Goal: Answer question/provide support

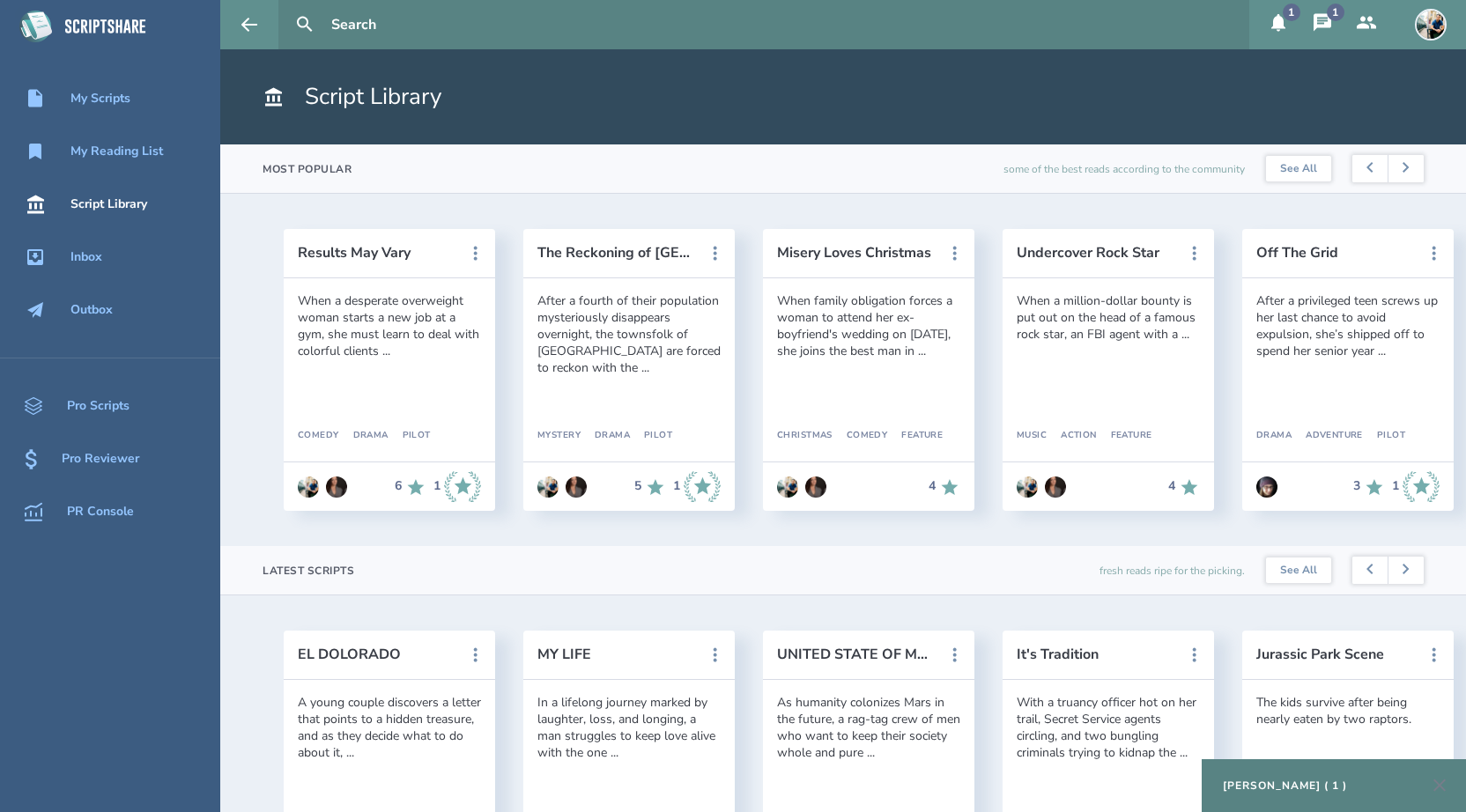
click at [1265, 785] on div "[PERSON_NAME] ( 1 )" at bounding box center [1284, 786] width 124 height 15
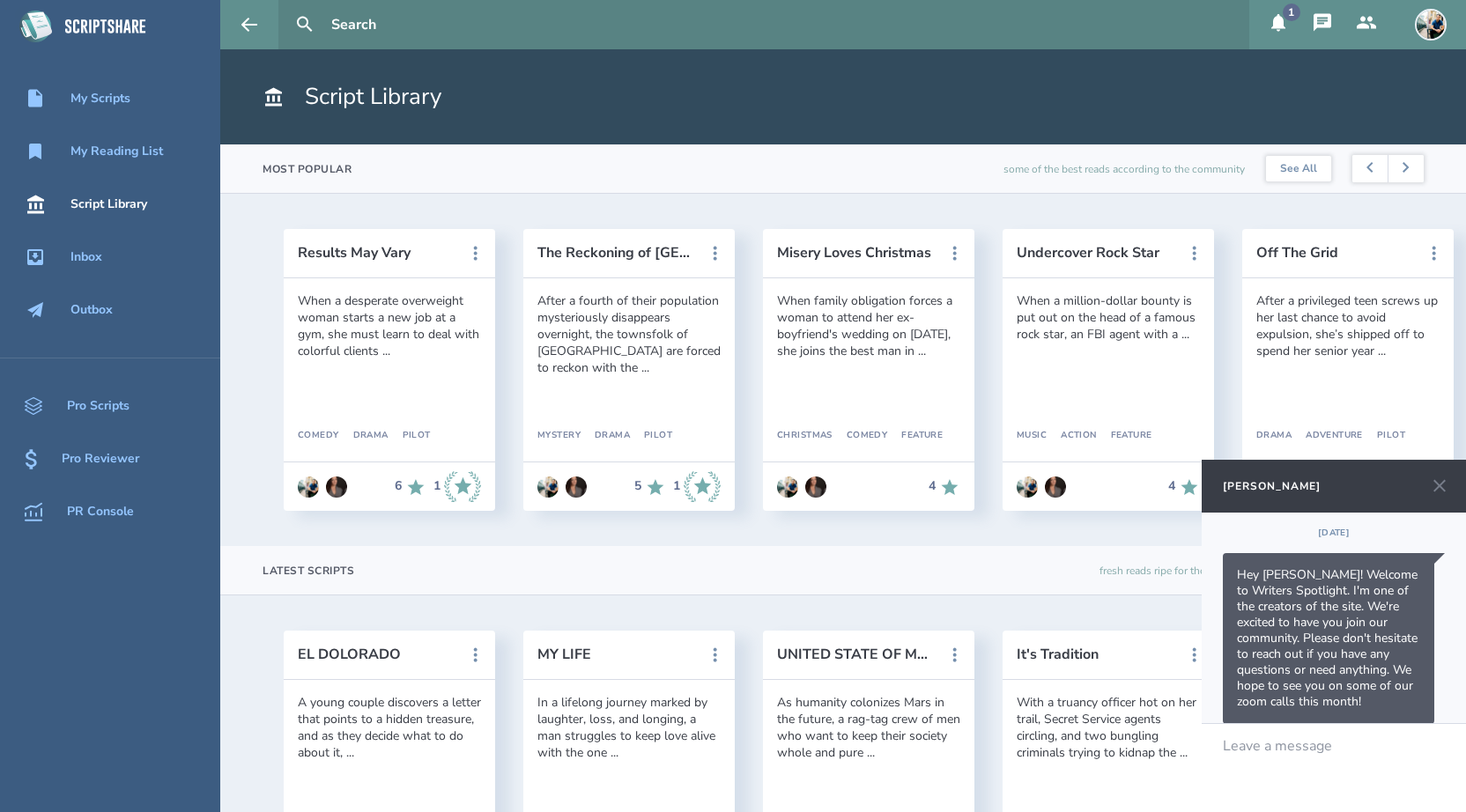
scroll to position [168, 0]
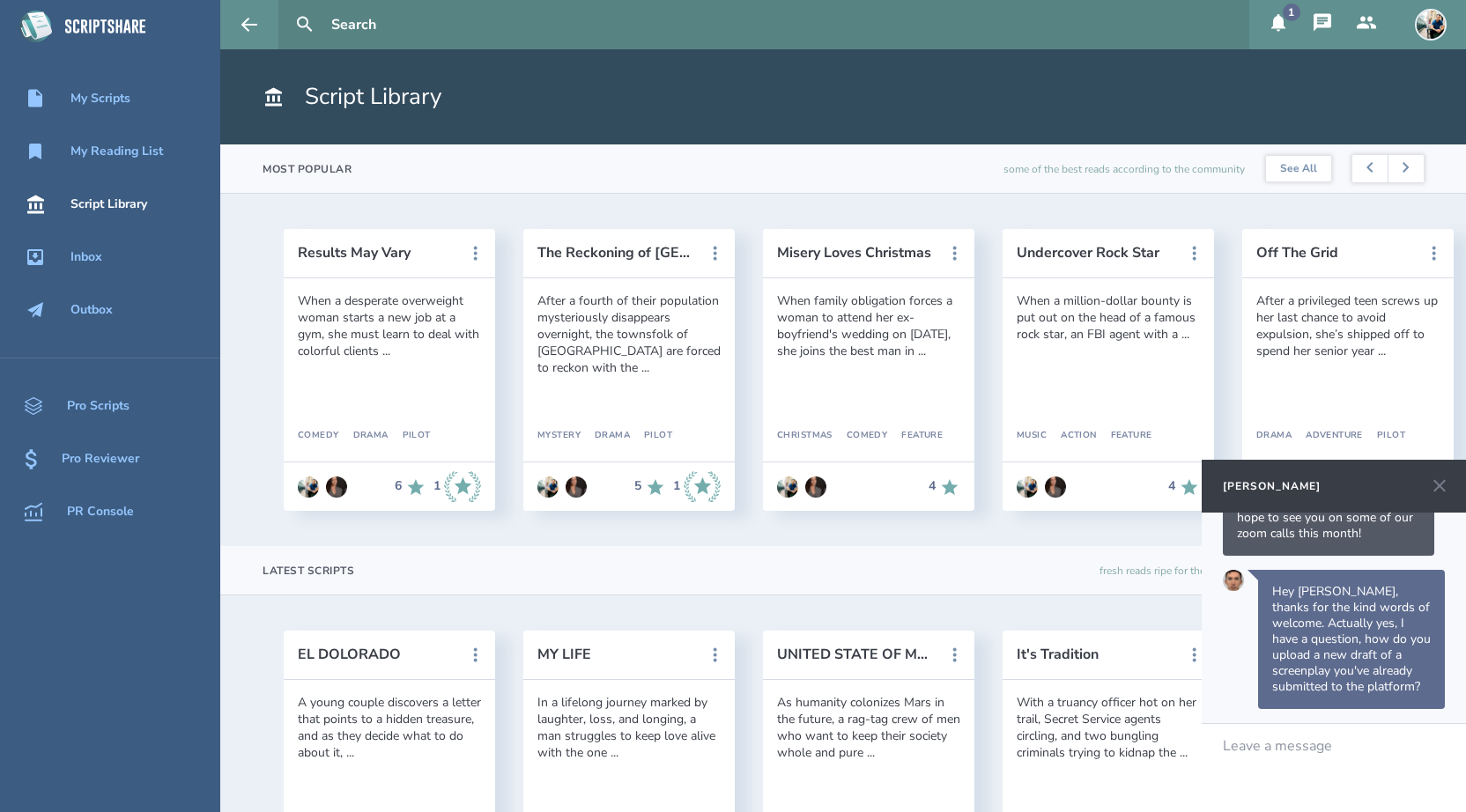
click at [1264, 742] on div at bounding box center [1334, 745] width 221 height 15
click at [122, 103] on div "My Scripts" at bounding box center [101, 99] width 60 height 15
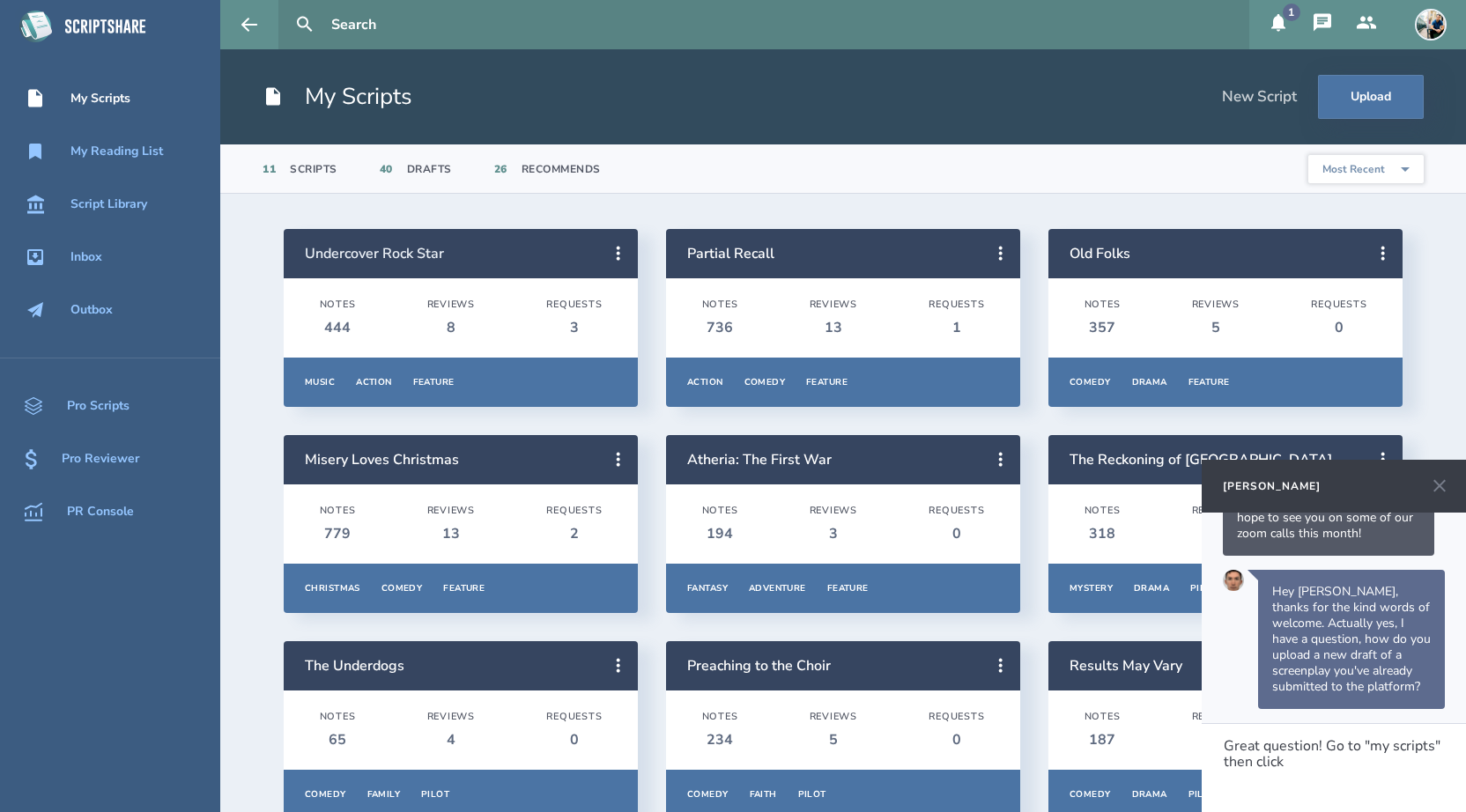
click at [361, 249] on link "Undercover Rock Star" at bounding box center [374, 253] width 139 height 19
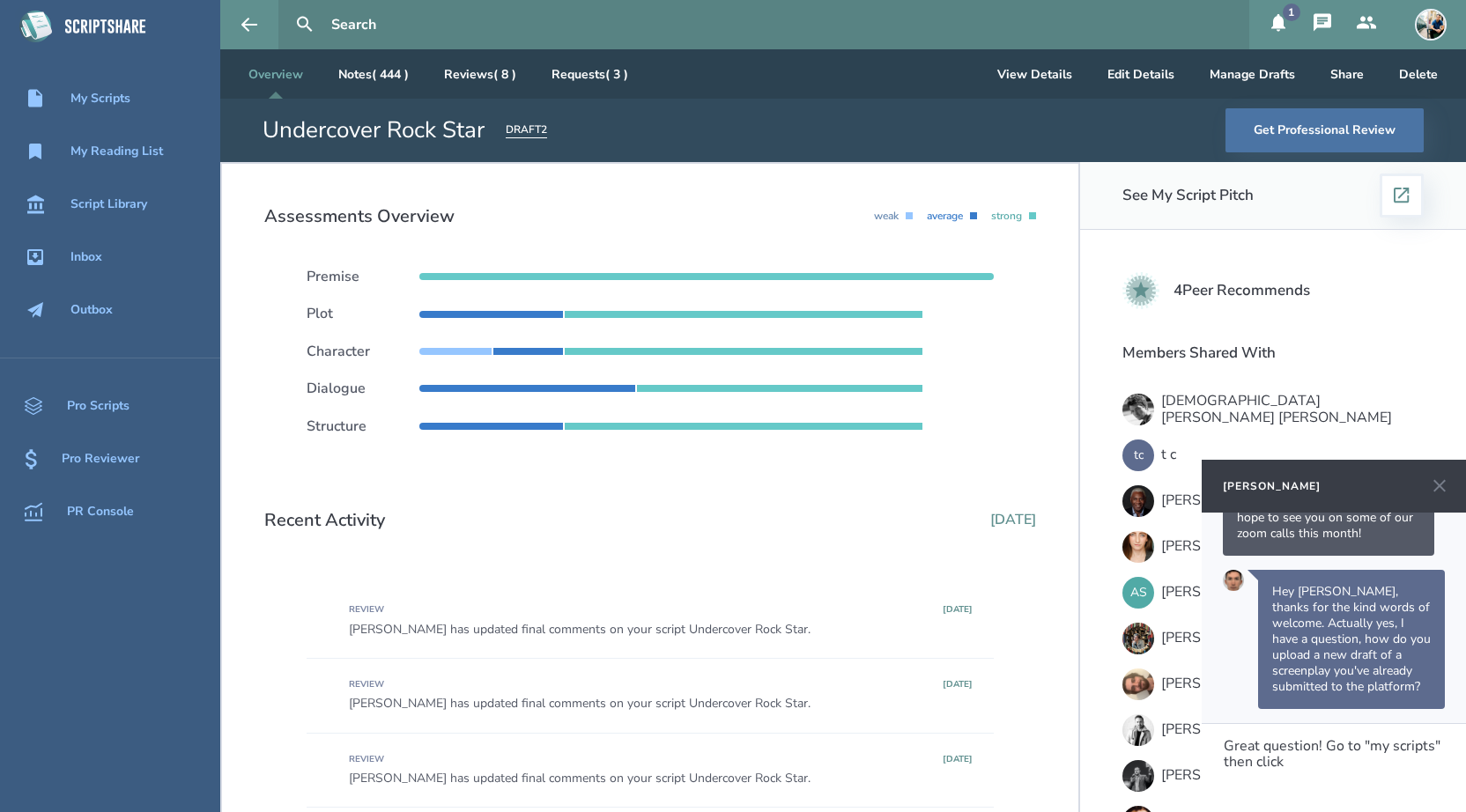
click at [1324, 769] on div "Great question! Go to "my scripts" then click" at bounding box center [1334, 754] width 221 height 33
click at [1407, 793] on div "Great question! Go to "my scripts" then click on the desired script, and then h…" at bounding box center [1334, 757] width 221 height 81
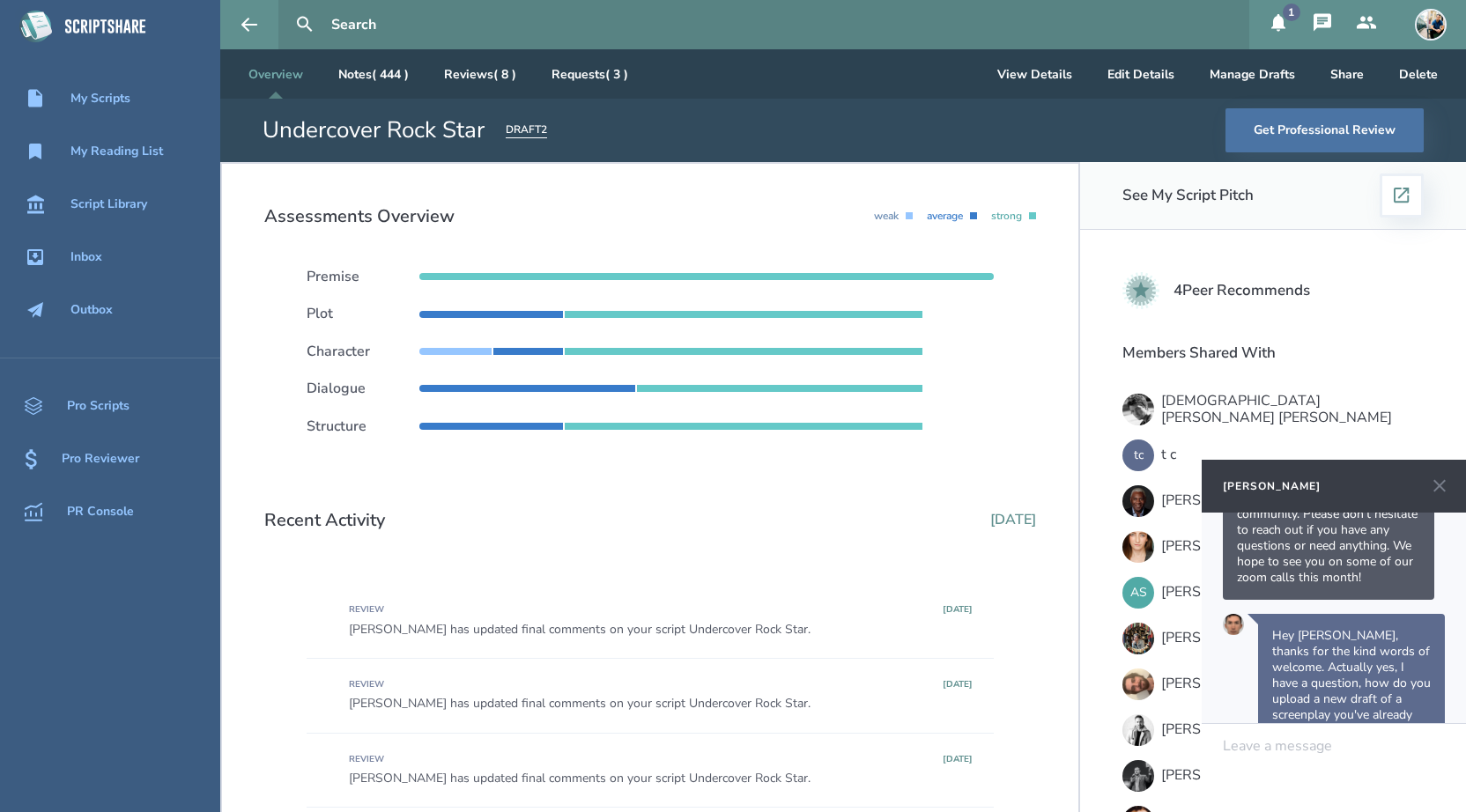
scroll to position [0, 0]
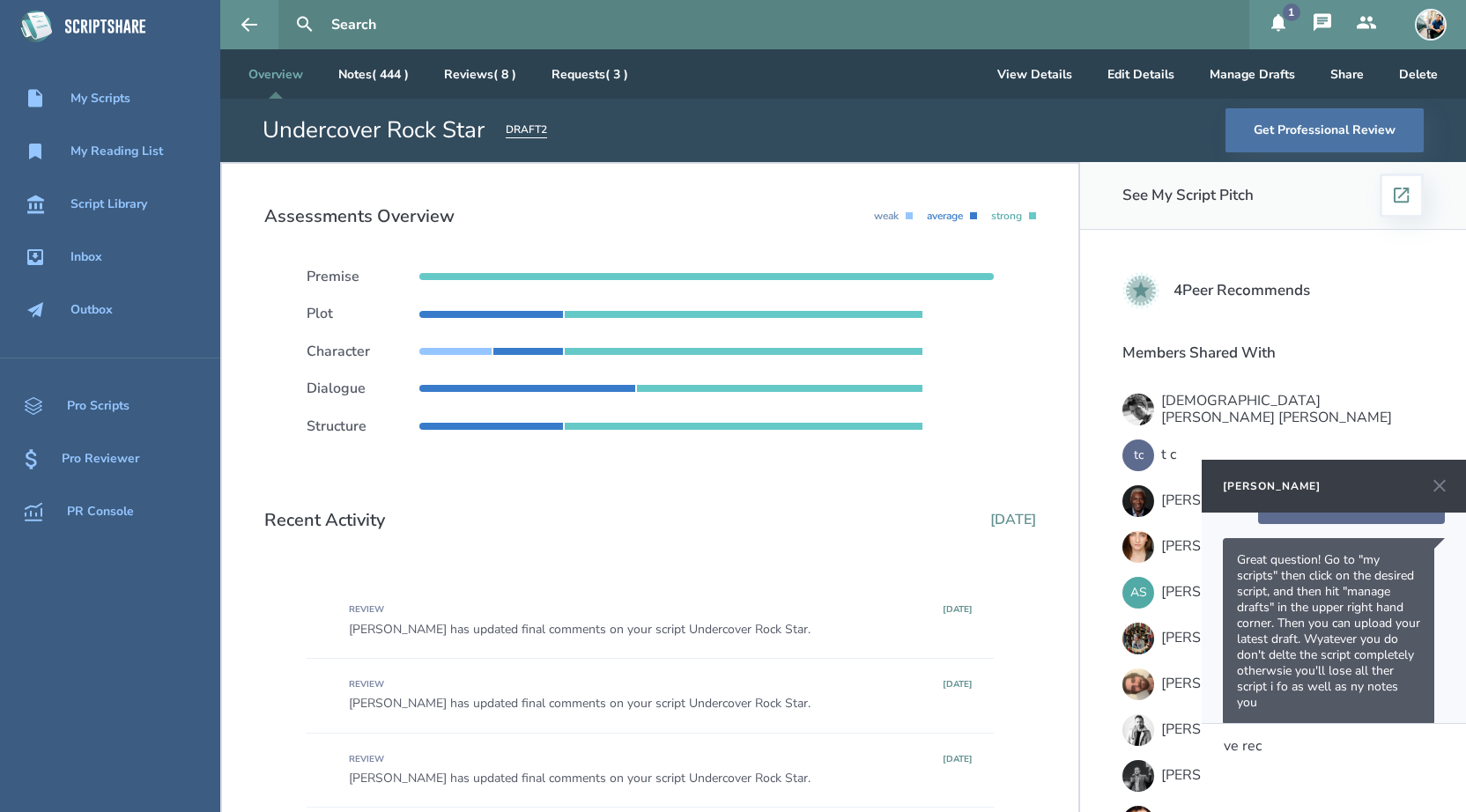
click at [1286, 742] on div "ve rec" at bounding box center [1334, 745] width 221 height 15
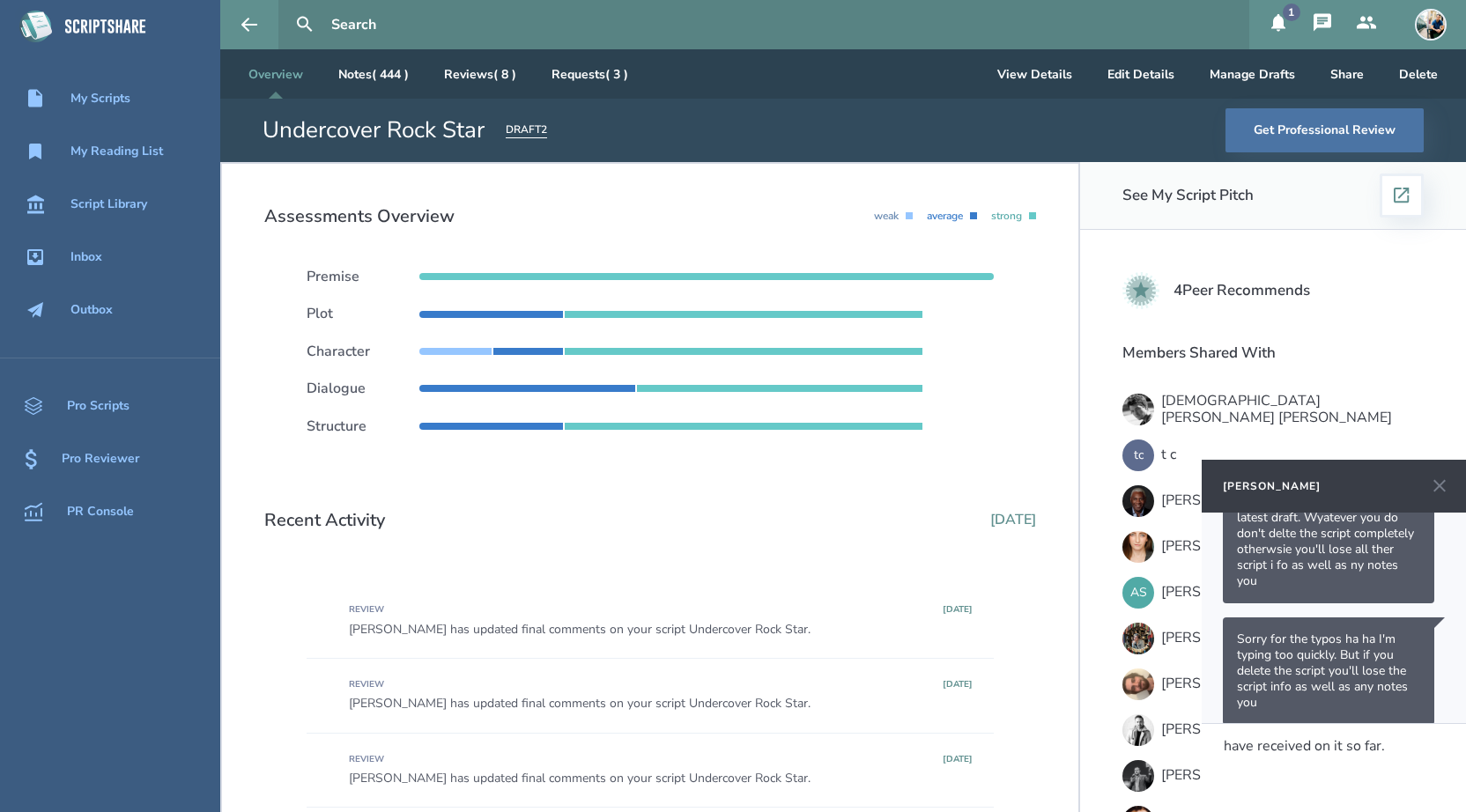
scroll to position [577, 0]
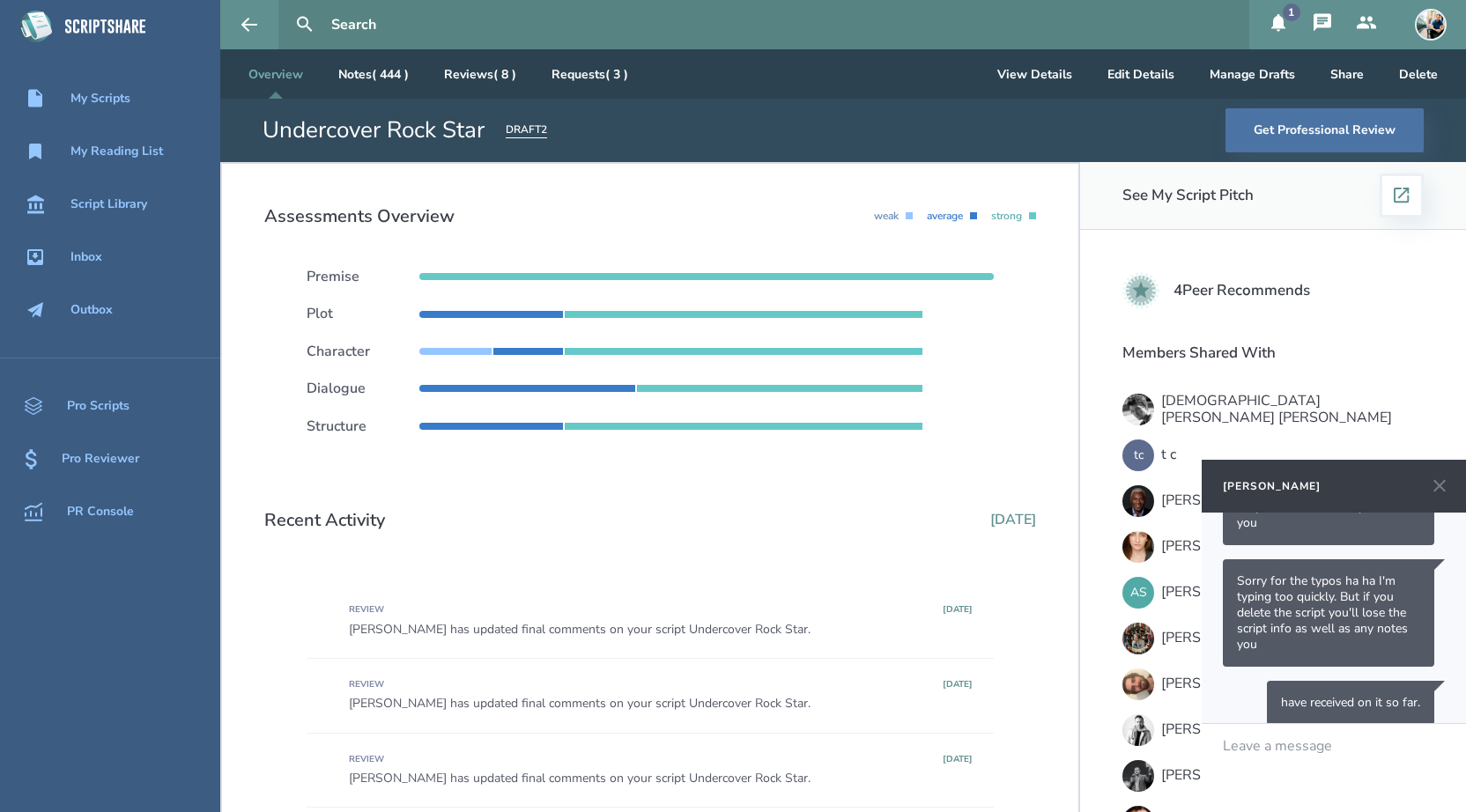
click at [1277, 37] on button "1" at bounding box center [1278, 24] width 44 height 49
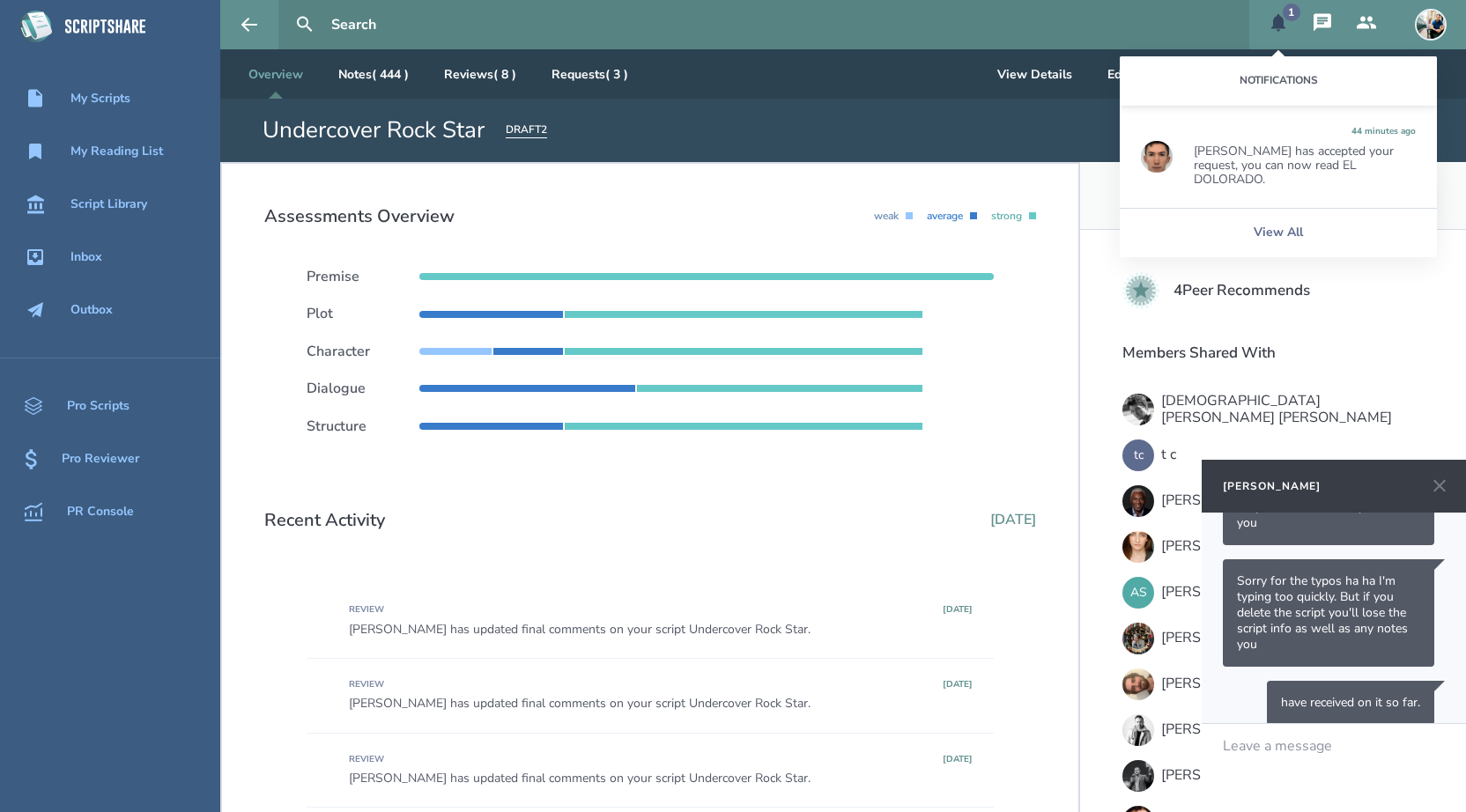
click at [1287, 171] on div "[PERSON_NAME] has accepted your request, you can now read EL DOLORADO." at bounding box center [1304, 165] width 222 height 43
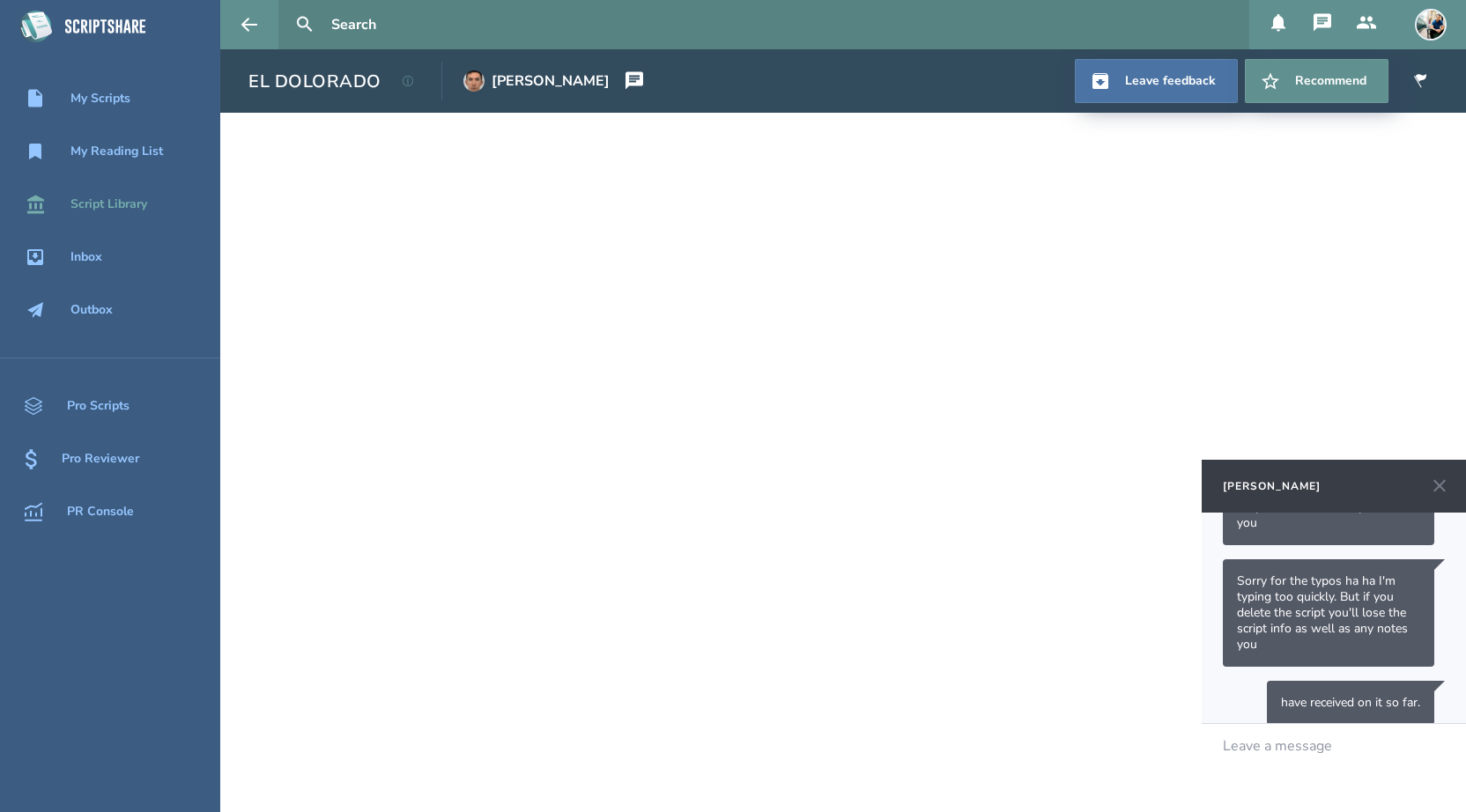
click at [101, 207] on div "Script Library" at bounding box center [109, 204] width 76 height 15
